Goal: Task Accomplishment & Management: Use online tool/utility

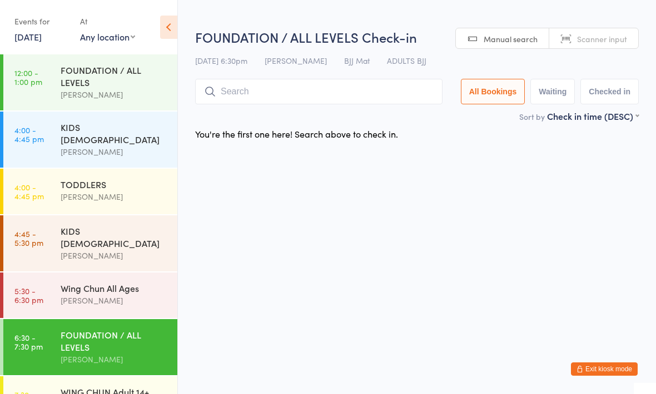
click at [297, 94] on input "search" at bounding box center [318, 92] width 247 height 26
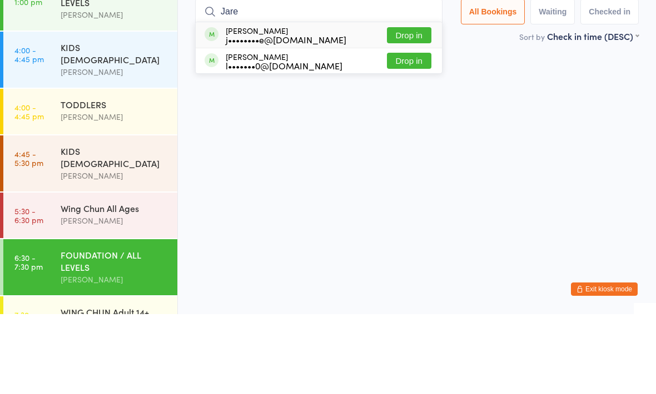
type input "Jare"
click at [406, 107] on button "Drop in" at bounding box center [409, 115] width 44 height 16
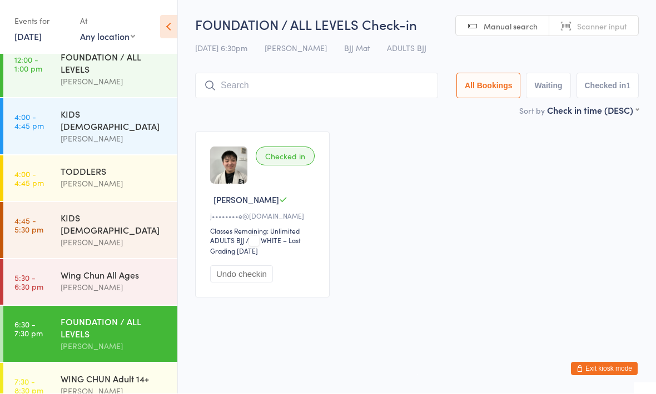
scroll to position [12, 0]
click at [87, 317] on div "FOUNDATION / ALL LEVELS" at bounding box center [114, 329] width 107 height 24
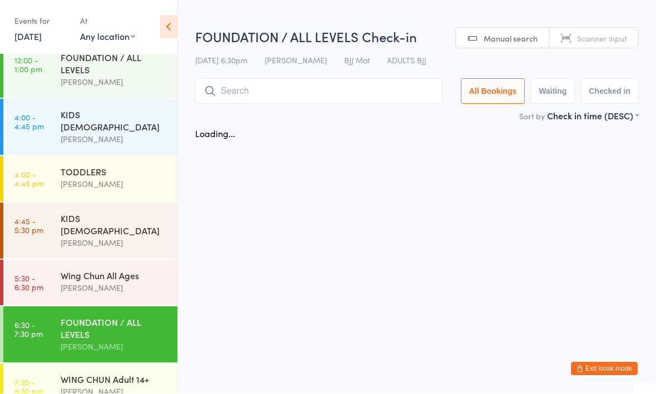
click at [335, 101] on input "search" at bounding box center [318, 92] width 247 height 26
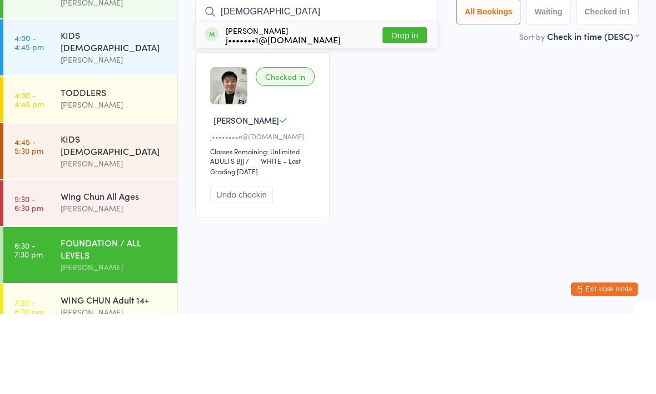
type input "[DEMOGRAPHIC_DATA]"
click at [397, 107] on button "Drop in" at bounding box center [404, 115] width 44 height 16
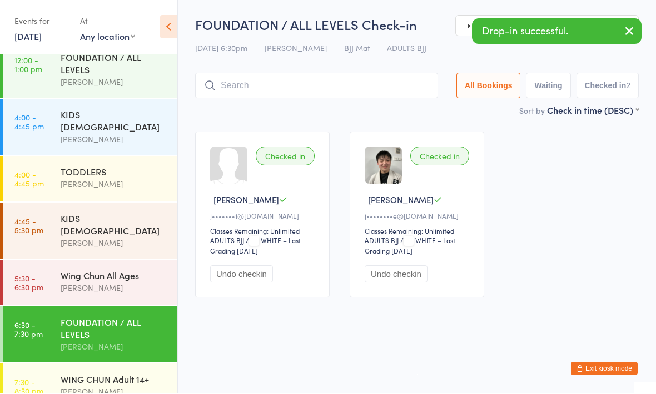
click at [137, 282] on div "[PERSON_NAME]" at bounding box center [114, 288] width 107 height 13
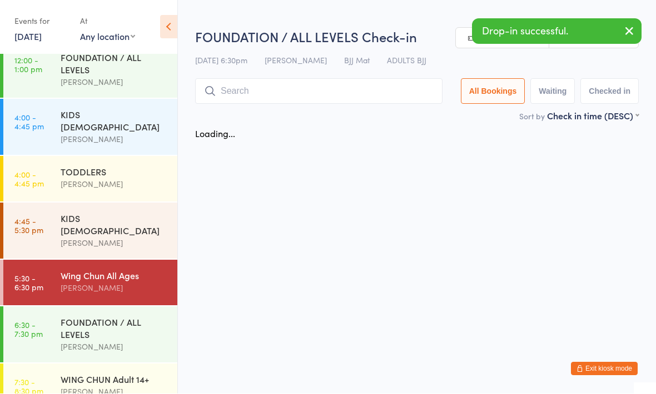
scroll to position [1, 0]
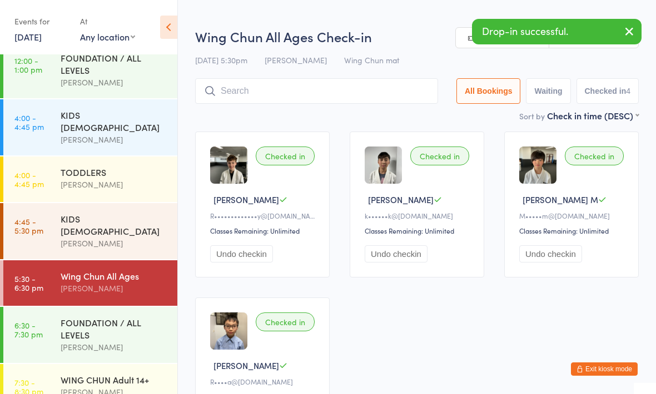
click at [365, 91] on input "search" at bounding box center [316, 91] width 243 height 26
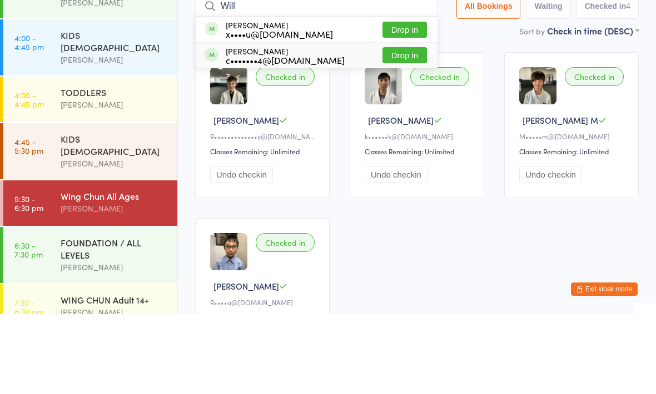
type input "Will"
click at [334, 123] on div "William Ding c•••••••4@gmail.com Drop in" at bounding box center [317, 135] width 242 height 25
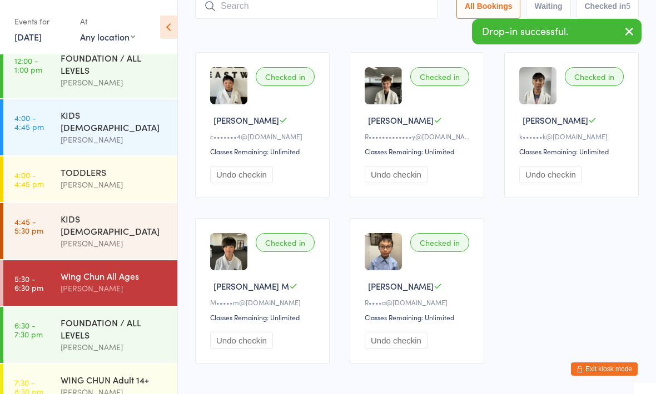
click at [123, 320] on div "FOUNDATION / ALL LEVELS" at bounding box center [114, 329] width 107 height 24
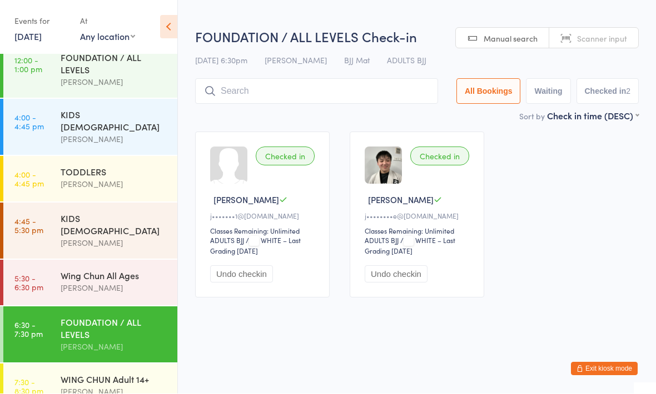
click at [127, 374] on div "WING CHUN Adult 14+" at bounding box center [114, 380] width 107 height 12
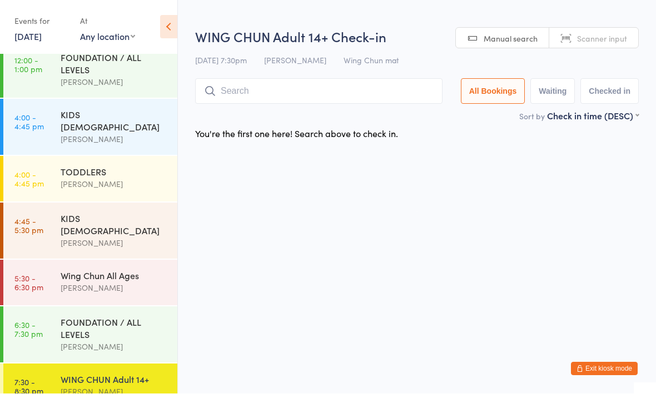
click at [127, 341] on div "[PERSON_NAME]" at bounding box center [114, 347] width 107 height 13
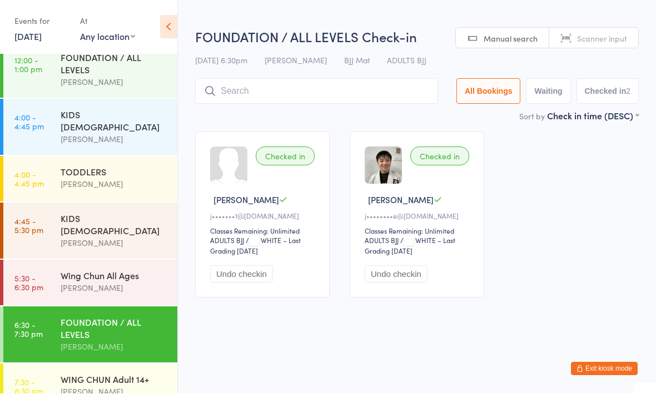
click at [130, 282] on div "[PERSON_NAME]" at bounding box center [114, 288] width 107 height 13
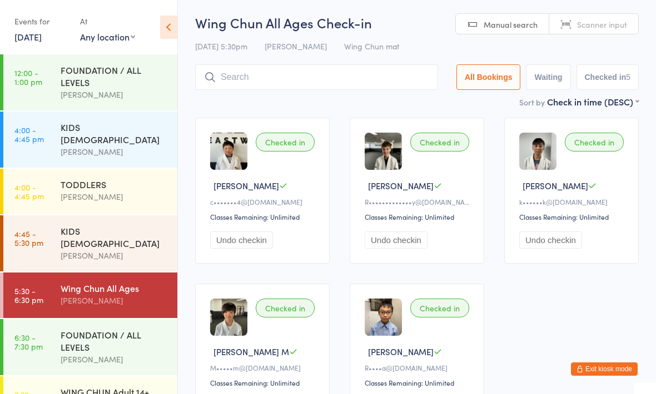
scroll to position [16, 0]
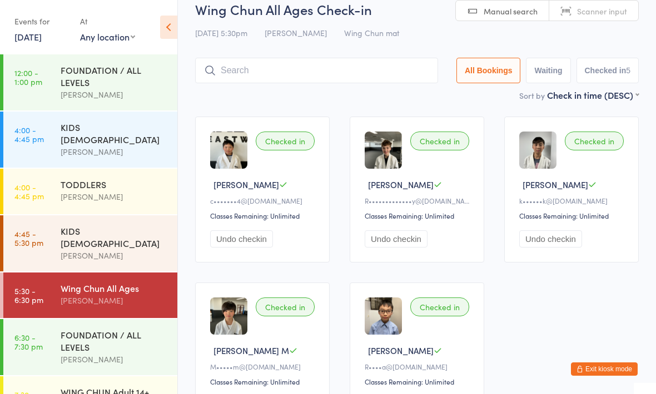
click at [126, 329] on div "FOUNDATION / ALL LEVELS" at bounding box center [114, 341] width 107 height 24
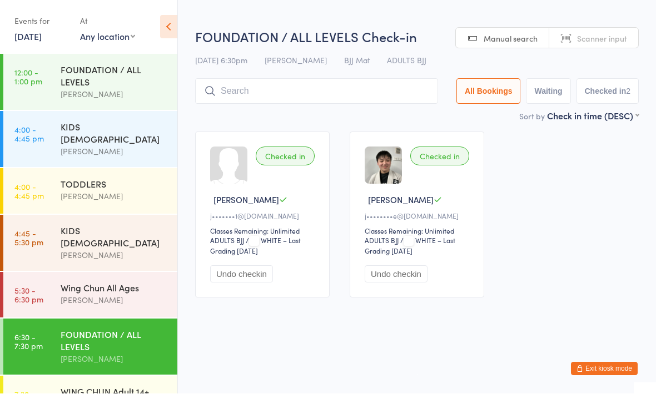
click at [326, 87] on input "search" at bounding box center [316, 92] width 243 height 26
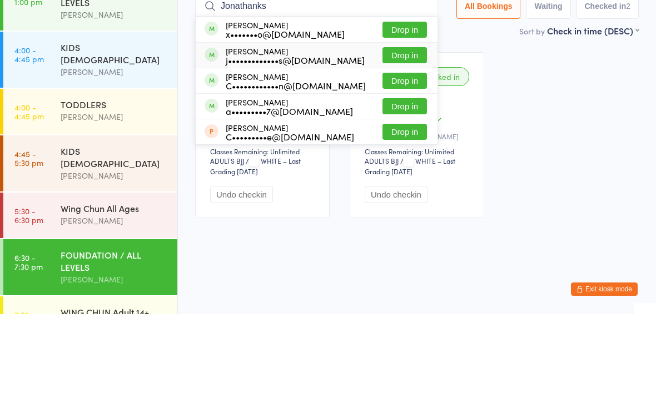
type input "Jonathanks"
click at [305, 136] on div "j•••••••••••••s@[DOMAIN_NAME]" at bounding box center [295, 140] width 139 height 9
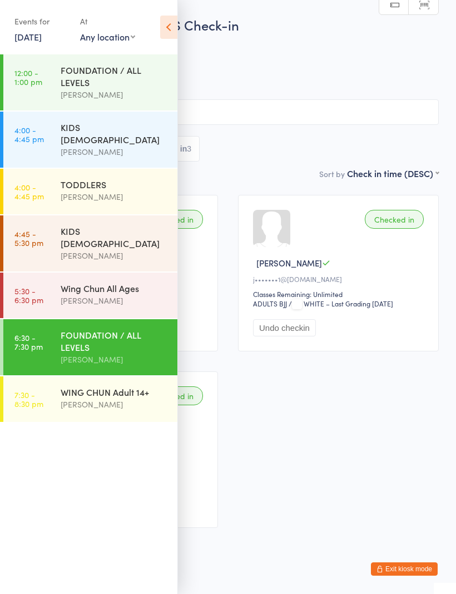
click at [164, 24] on icon at bounding box center [168, 27] width 17 height 23
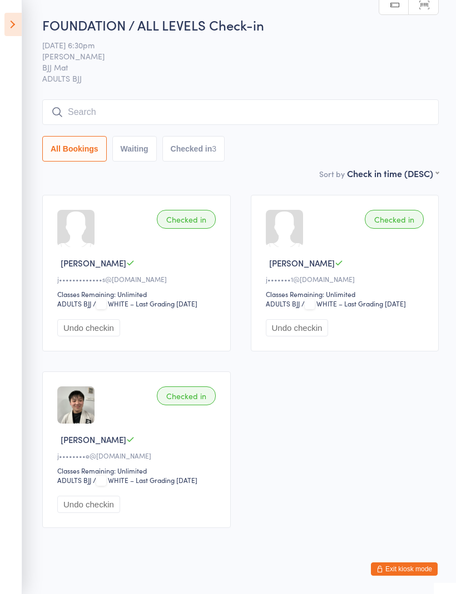
click at [402, 394] on button "Exit kiosk mode" at bounding box center [404, 569] width 67 height 13
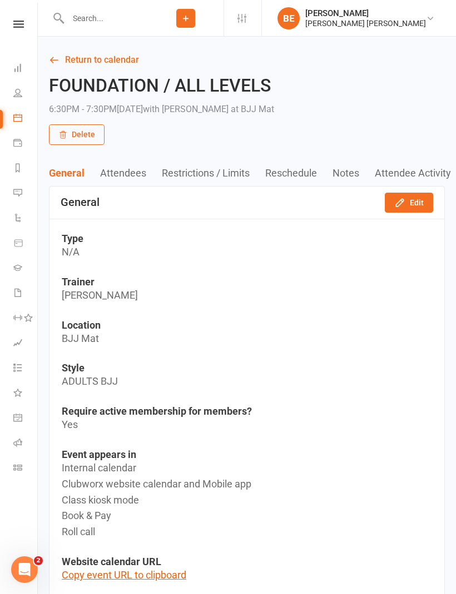
click at [91, 20] on input "text" at bounding box center [105, 19] width 83 height 16
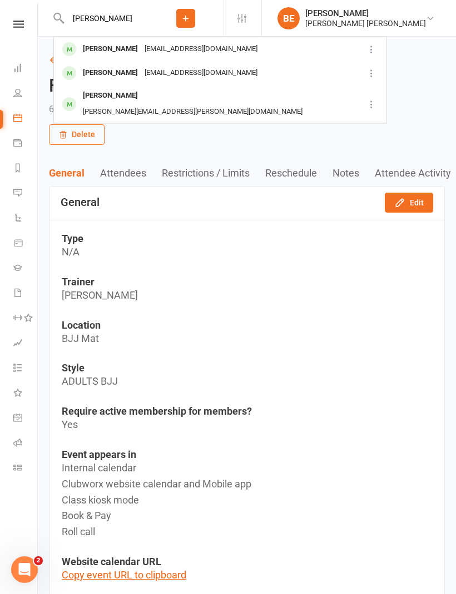
type input "Jona"
click at [241, 48] on div "Jonathan Lopes jonathankslopes@gmail.com" at bounding box center [208, 49] width 309 height 23
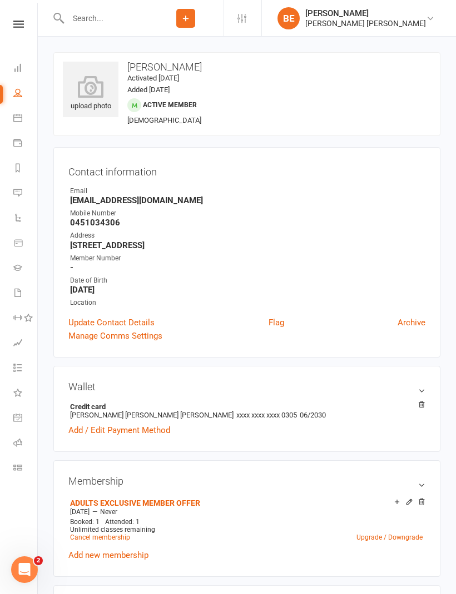
click at [93, 91] on icon at bounding box center [91, 87] width 56 height 22
click at [16, 463] on link "Class check-in" at bounding box center [25, 469] width 25 height 25
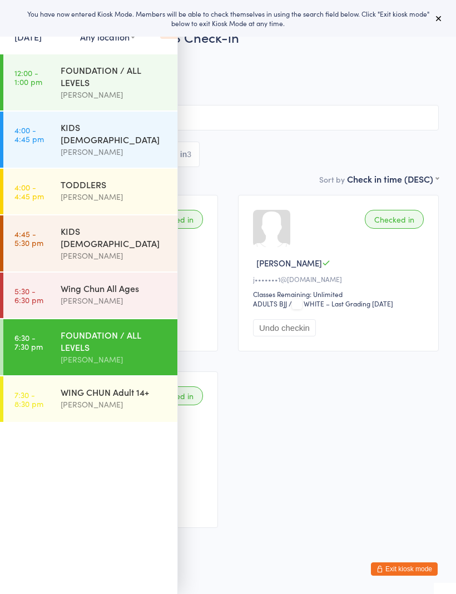
click at [421, 563] on button "Exit kiosk mode" at bounding box center [404, 569] width 67 height 13
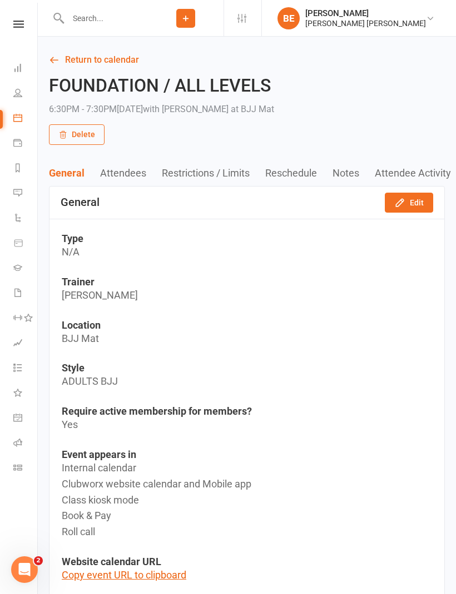
click at [95, 22] on input "text" at bounding box center [105, 19] width 83 height 16
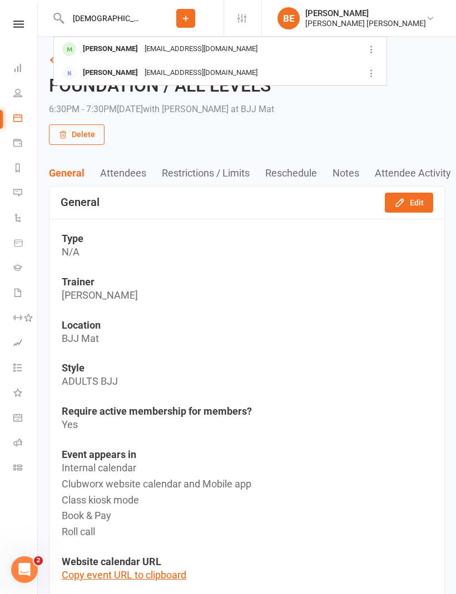
type input "[DEMOGRAPHIC_DATA]"
click at [257, 47] on div "[PERSON_NAME] [EMAIL_ADDRESS][DOMAIN_NAME]" at bounding box center [203, 49] width 299 height 23
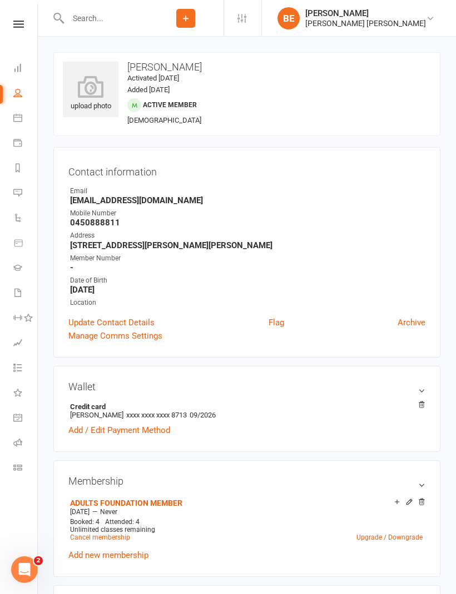
click at [86, 87] on icon at bounding box center [91, 87] width 56 height 22
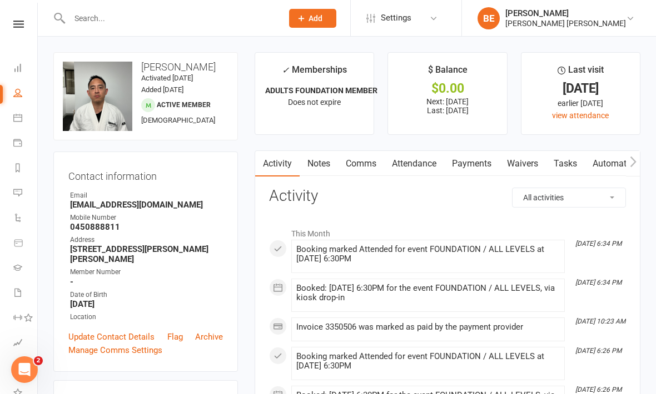
click at [11, 21] on link at bounding box center [18, 24] width 39 height 7
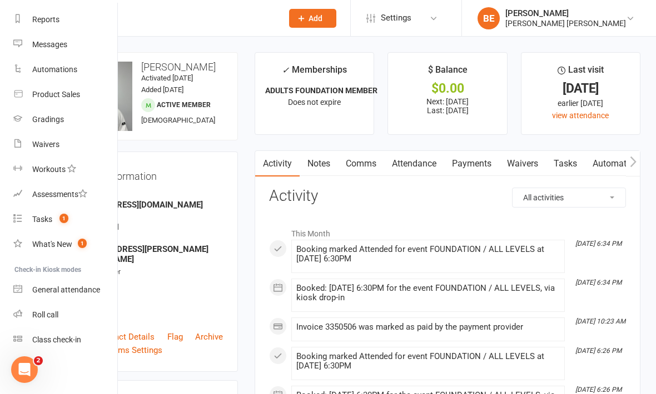
scroll to position [140, 0]
click at [73, 339] on div "Class check-in" at bounding box center [56, 340] width 49 height 9
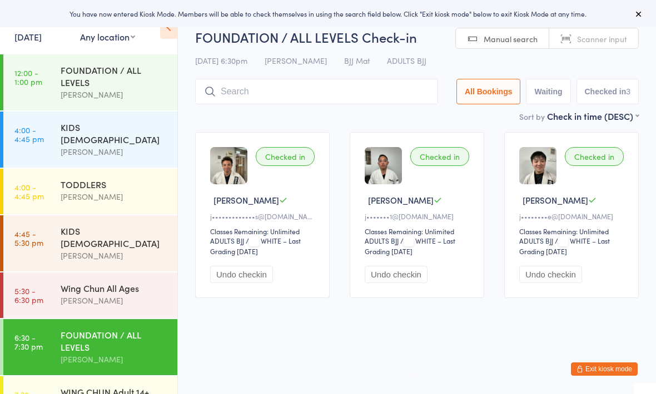
click at [95, 282] on div "Wing Chun All Ages" at bounding box center [114, 288] width 107 height 12
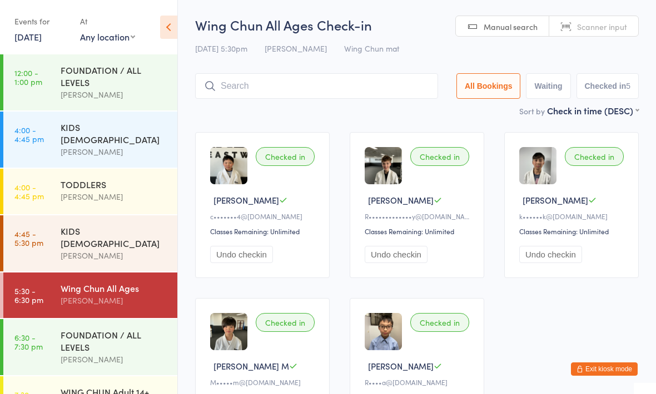
click at [118, 329] on div "FOUNDATION / ALL LEVELS" at bounding box center [114, 341] width 107 height 24
